Goal: Check status: Check status

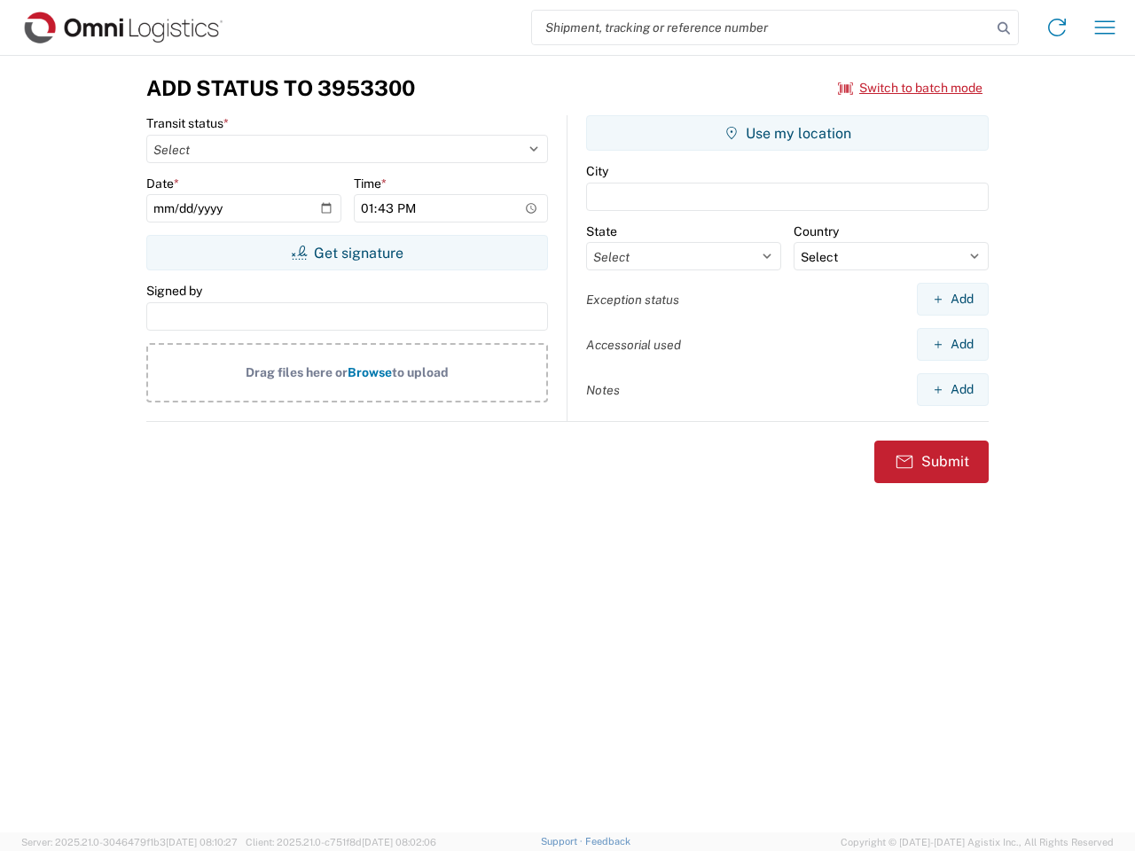
click at [762, 27] on input "search" at bounding box center [761, 28] width 459 height 34
click at [1004, 28] on icon at bounding box center [1003, 28] width 25 height 25
click at [1057, 27] on icon at bounding box center [1057, 27] width 28 height 28
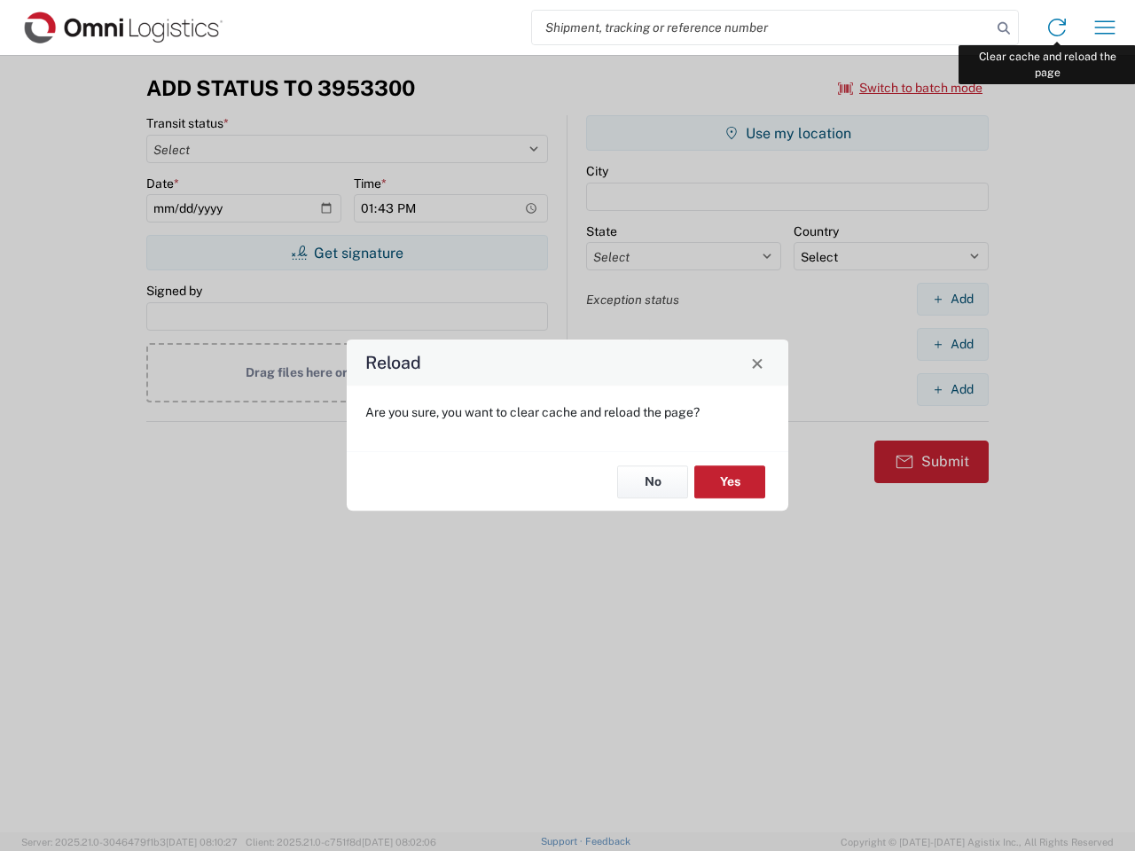
click at [1105, 27] on div "Reload Are you sure, you want to clear cache and reload the page? No Yes" at bounding box center [567, 425] width 1135 height 851
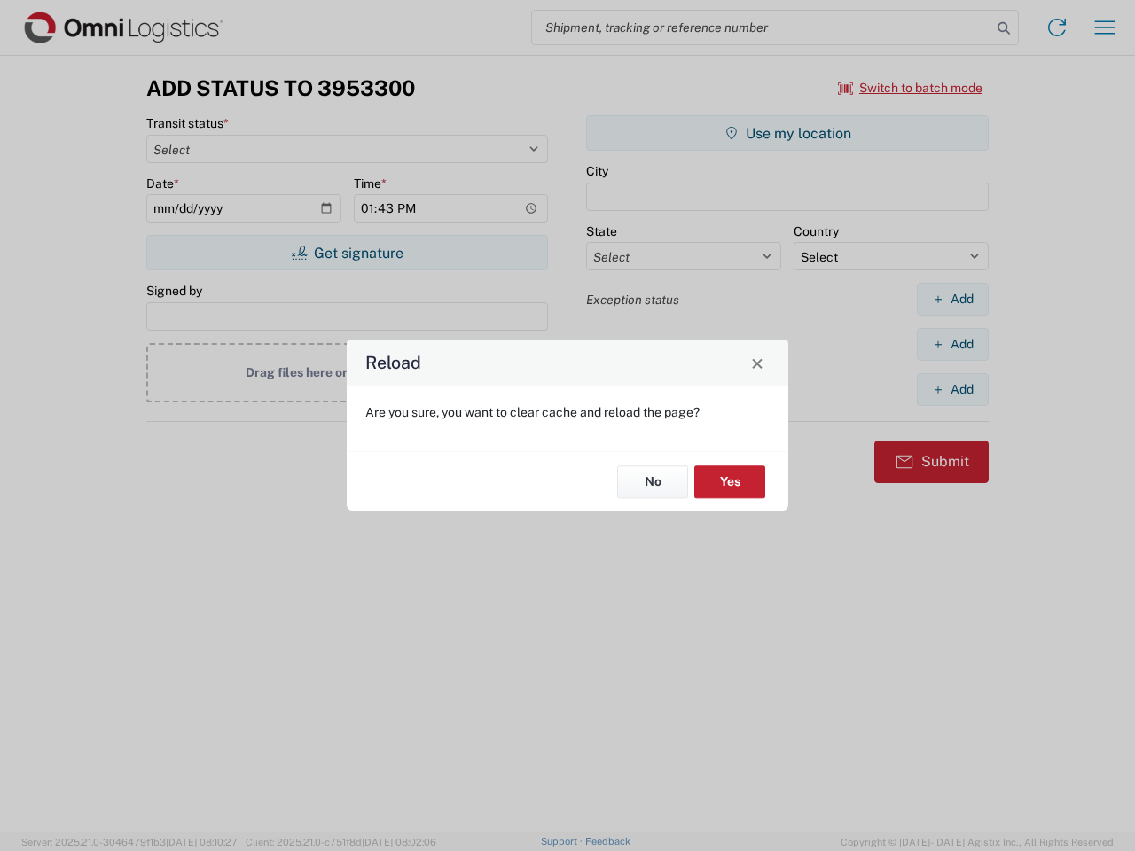
click at [911, 88] on div "Reload Are you sure, you want to clear cache and reload the page? No Yes" at bounding box center [567, 425] width 1135 height 851
click at [347, 253] on div "Reload Are you sure, you want to clear cache and reload the page? No Yes" at bounding box center [567, 425] width 1135 height 851
click at [787, 133] on div "Reload Are you sure, you want to clear cache and reload the page? No Yes" at bounding box center [567, 425] width 1135 height 851
click at [952, 299] on div "Reload Are you sure, you want to clear cache and reload the page? No Yes" at bounding box center [567, 425] width 1135 height 851
click at [952, 344] on div "Reload Are you sure, you want to clear cache and reload the page? No Yes" at bounding box center [567, 425] width 1135 height 851
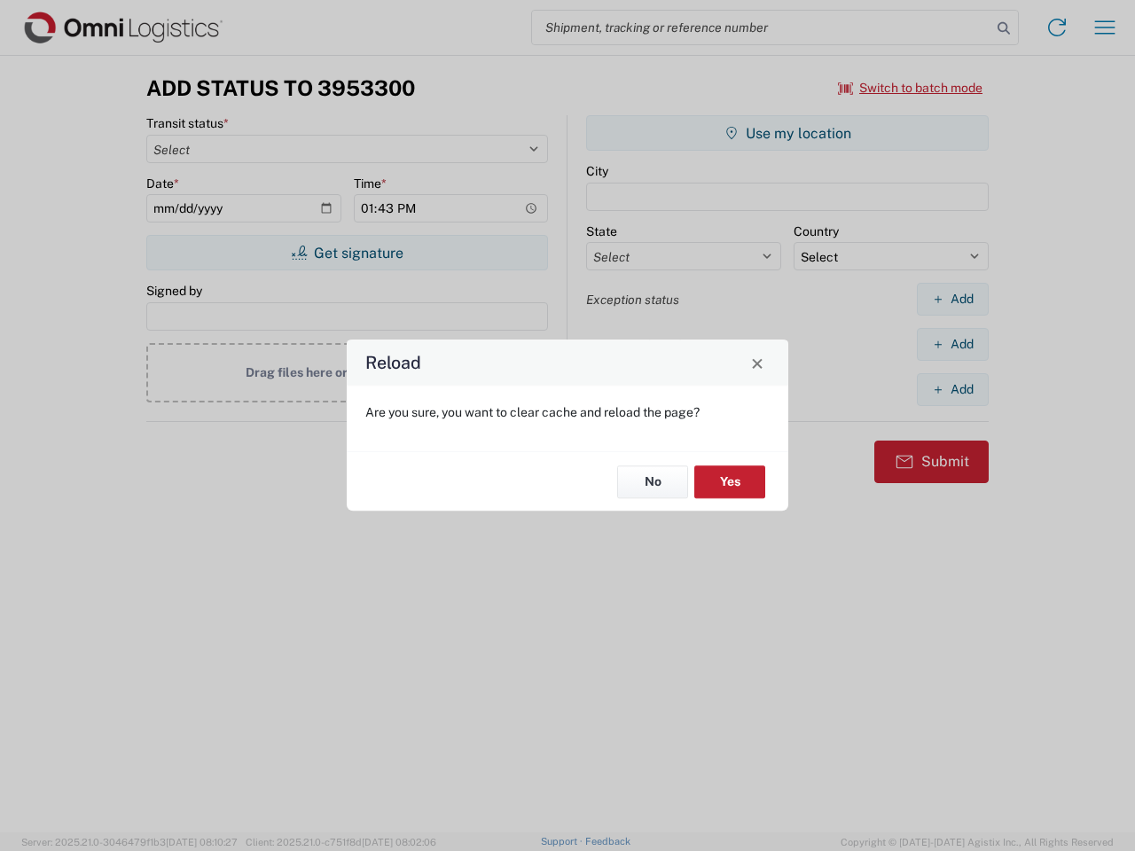
click at [952, 389] on div "Reload Are you sure, you want to clear cache and reload the page? No Yes" at bounding box center [567, 425] width 1135 height 851
